Goal: Task Accomplishment & Management: Manage account settings

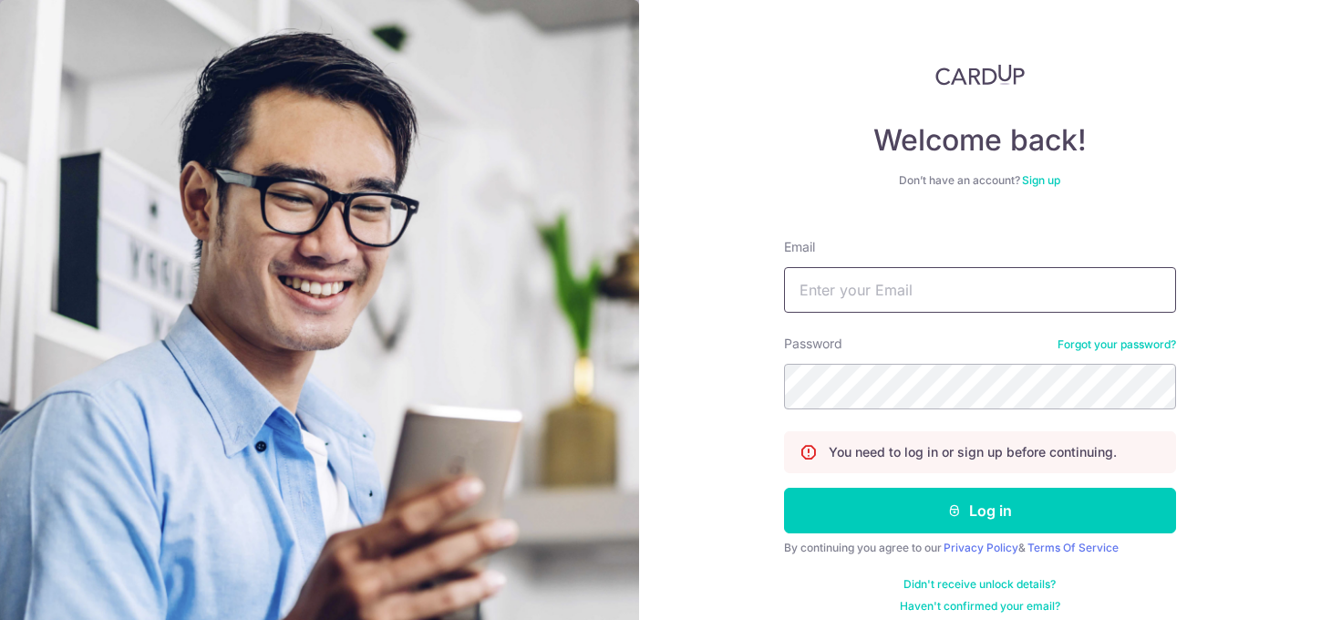
type input "[EMAIL_ADDRESS][DOMAIN_NAME]"
click at [804, 535] on form "Email [EMAIL_ADDRESS][DOMAIN_NAME] Password Forgot your password? You need to l…" at bounding box center [980, 418] width 392 height 389
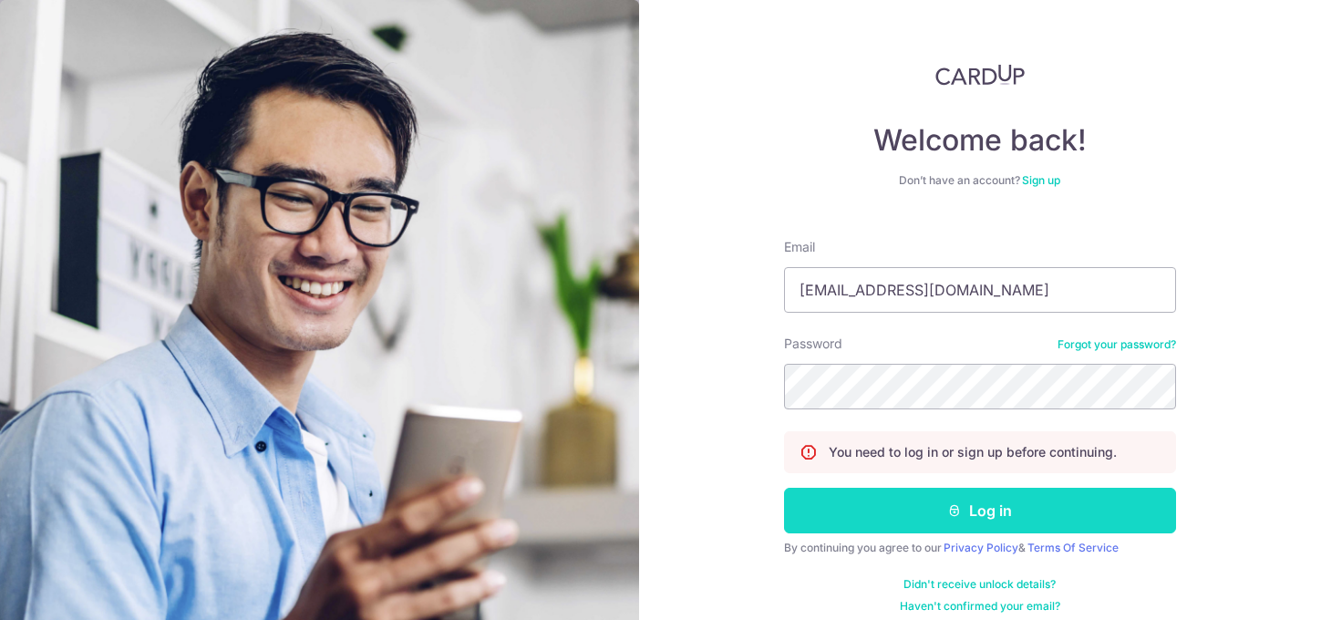
click at [827, 501] on button "Log in" at bounding box center [980, 511] width 392 height 46
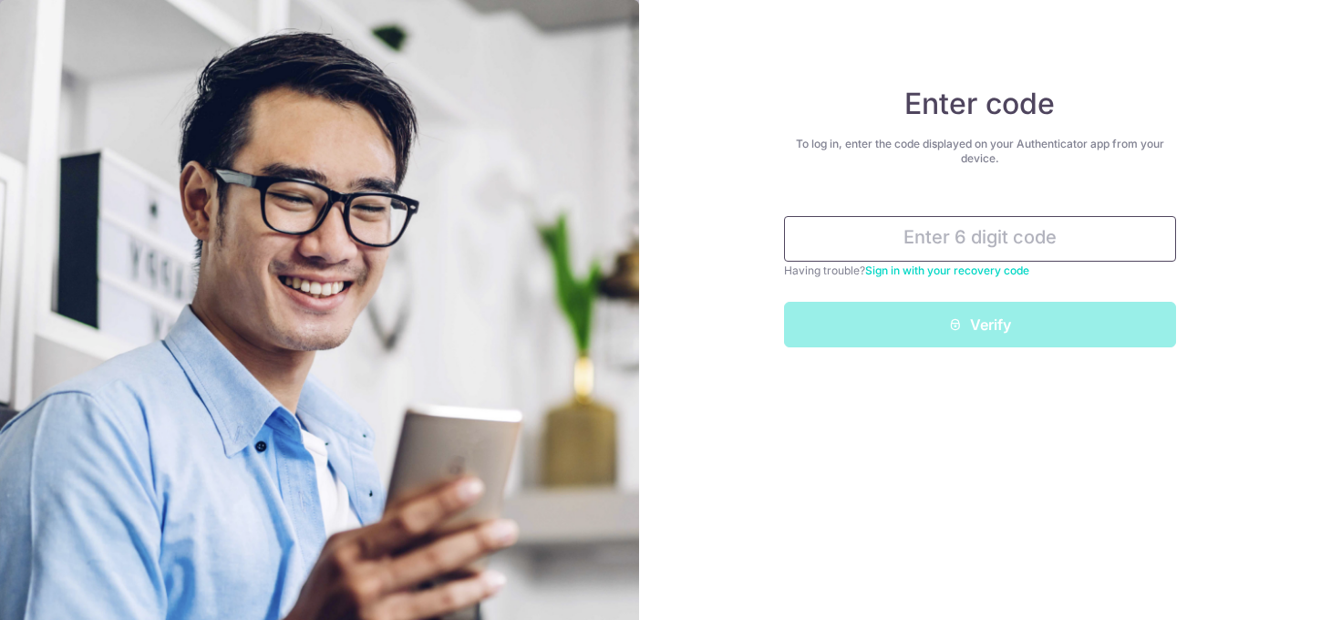
click at [882, 244] on input "text" at bounding box center [980, 239] width 392 height 46
type input "723027"
click at [784, 302] on button "Verify" at bounding box center [980, 325] width 392 height 46
